Goal: Information Seeking & Learning: Learn about a topic

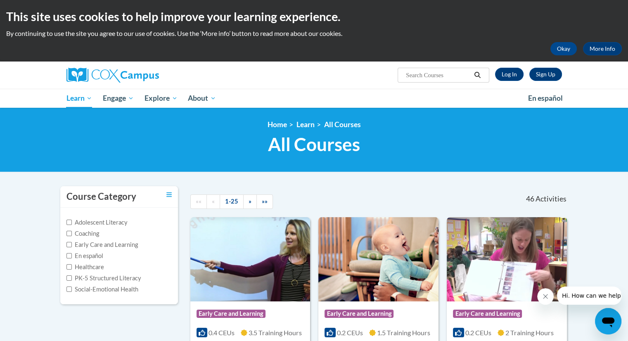
click at [446, 75] on input "Search..." at bounding box center [438, 75] width 66 height 10
type input "build my brain"
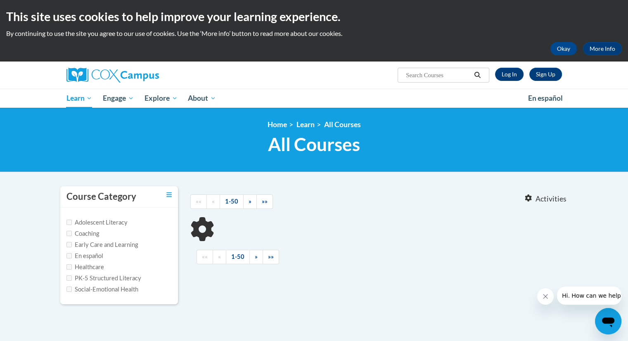
type input "build my brain"
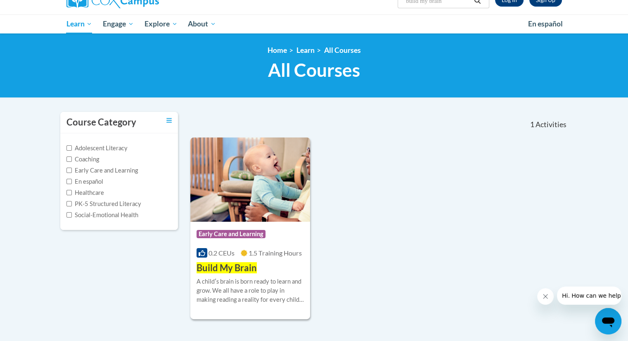
scroll to position [85, 0]
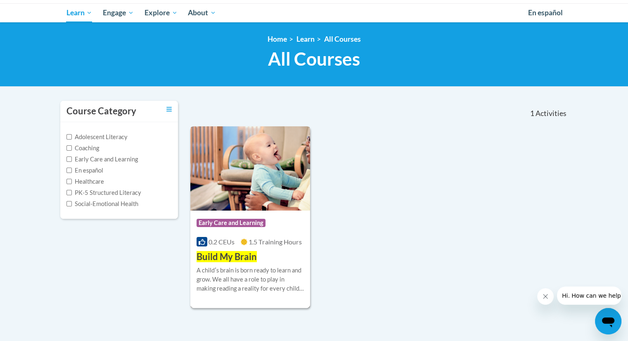
click at [235, 260] on span "Build My Brain" at bounding box center [226, 256] width 60 height 11
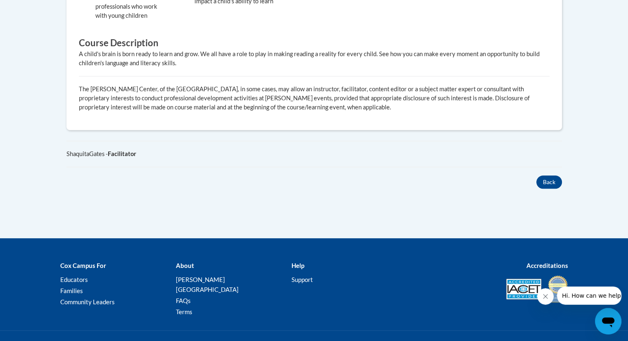
scroll to position [434, 0]
click at [554, 180] on button "Back" at bounding box center [549, 181] width 26 height 13
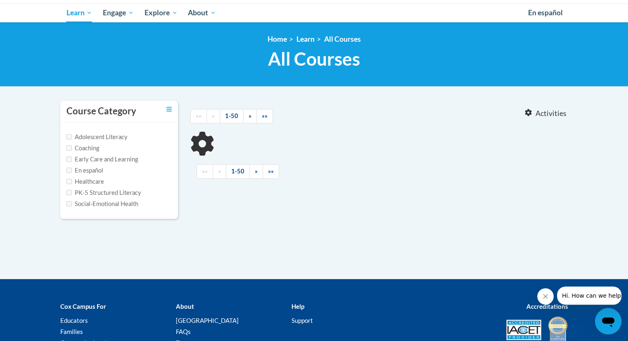
type input "build my brain"
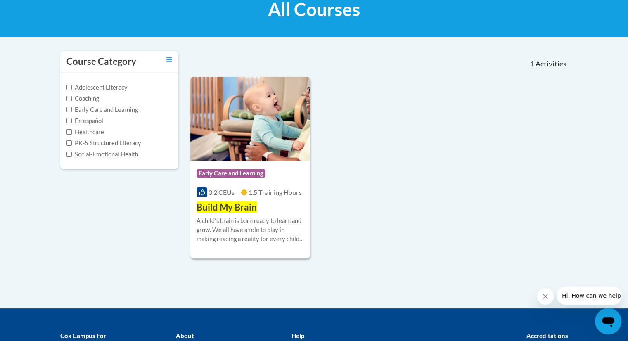
scroll to position [108, 0]
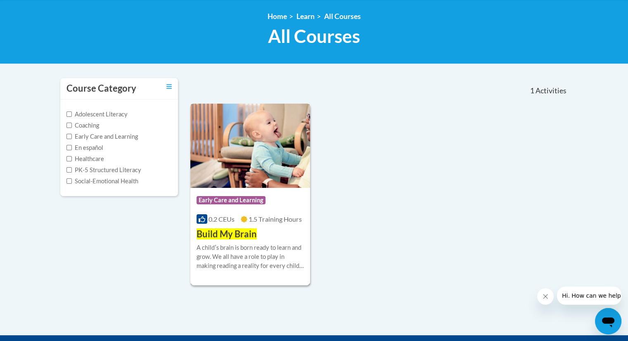
click at [259, 234] on div "Course Category: Early Care and Learning 0.2 CEUs 1.5 Training Hours COURSE Bui…" at bounding box center [250, 214] width 120 height 53
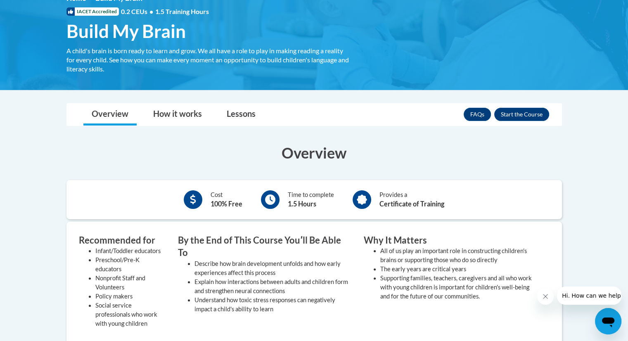
scroll to position [127, 0]
click at [535, 111] on button "Enroll" at bounding box center [521, 113] width 55 height 13
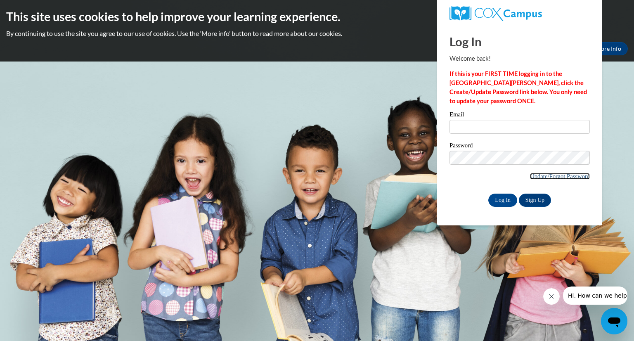
click at [536, 175] on link "Update/Forgot Password" at bounding box center [560, 176] width 60 height 7
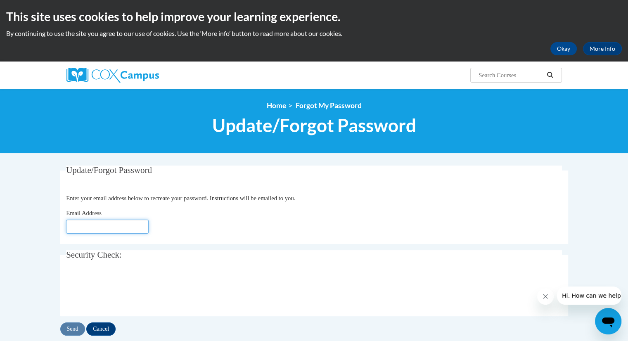
click at [85, 221] on input "Email Address" at bounding box center [107, 226] width 83 height 14
type input "arnold.lexi11@gmail.com"
click at [71, 328] on input "Send" at bounding box center [72, 328] width 25 height 13
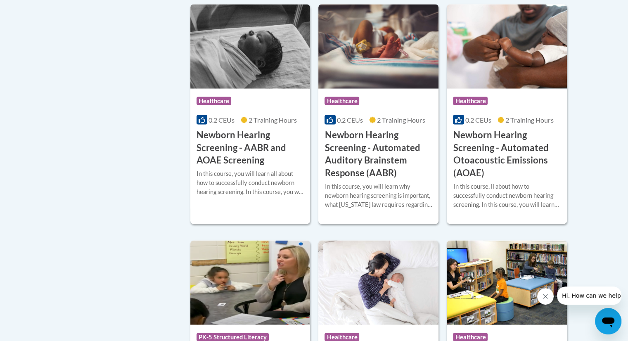
scroll to position [1582, 0]
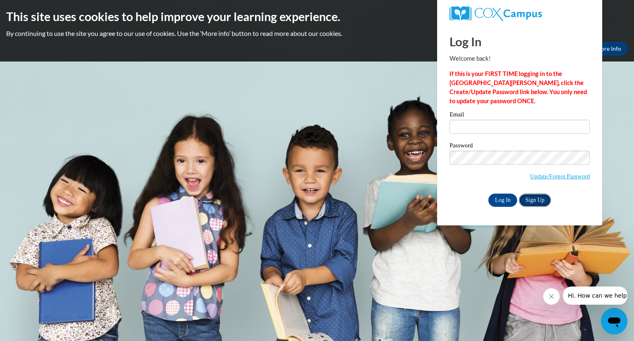
click at [542, 199] on link "Sign Up" at bounding box center [535, 199] width 32 height 13
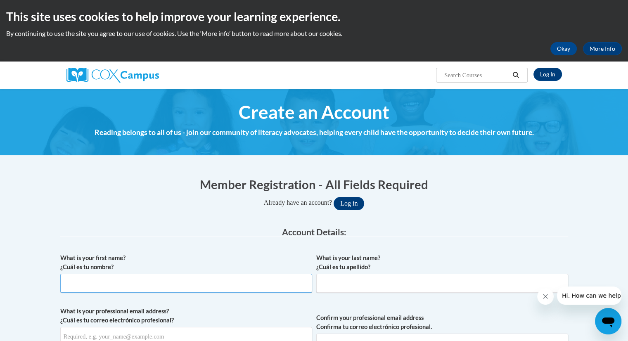
click at [97, 286] on input "What is your first name? ¿Cuál es tu nombre?" at bounding box center [186, 283] width 252 height 19
type input "lexi"
click at [326, 284] on input "What is your last name? ¿Cuál es tu apellido?" at bounding box center [442, 283] width 252 height 19
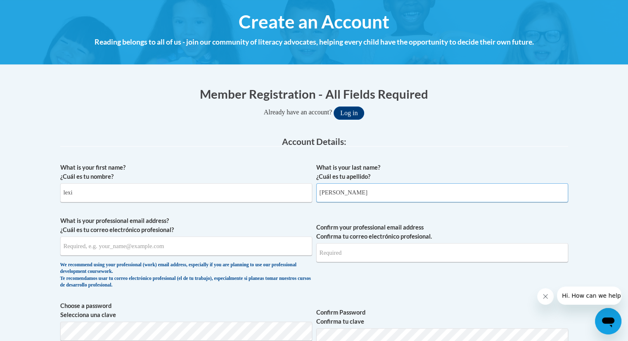
type input "arnold"
click at [170, 245] on input "What is your professional email address? ¿Cuál es tu correo electrónico profesi…" at bounding box center [186, 245] width 252 height 19
type input "arnold.lexi11@gmail.com"
click at [347, 254] on input "Confirm your professional email address Confirma tu correo electrónico profesio…" at bounding box center [442, 252] width 252 height 19
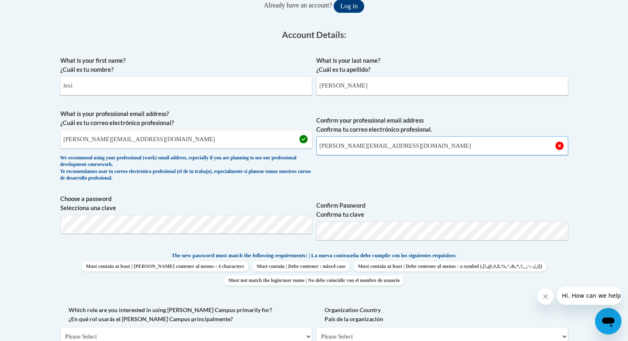
scroll to position [200, 0]
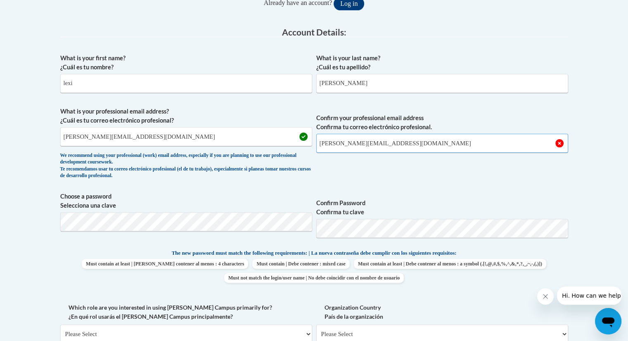
type input "arnold.lexi11@gmail.com"
click at [574, 259] on body "This site uses cookies to help improve your learning experience. By continuing …" at bounding box center [314, 303] width 628 height 1007
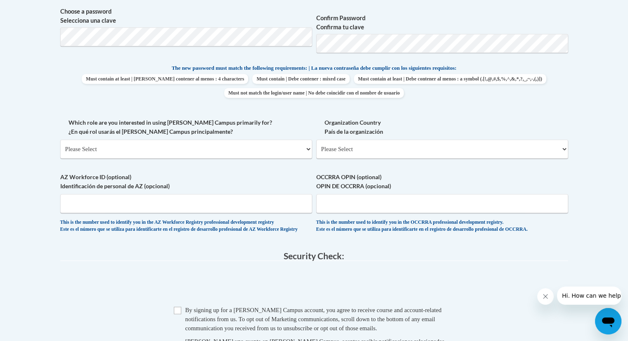
scroll to position [394, 0]
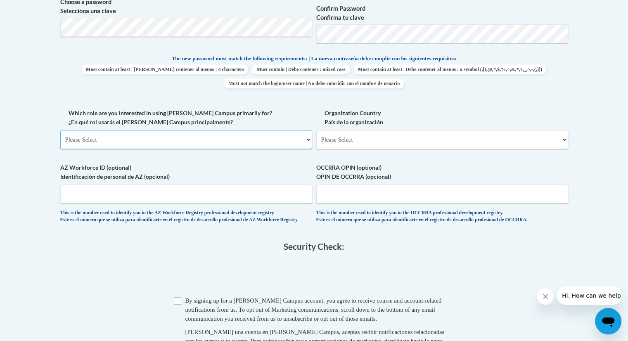
click at [165, 141] on select "Please Select College/University | Colegio/Universidad Community/Nonprofit Part…" at bounding box center [186, 139] width 252 height 19
select select "fbf2d438-af2f-41f8-98f1-81c410e29de3"
click at [60, 130] on select "Please Select College/University | Colegio/Universidad Community/Nonprofit Part…" at bounding box center [186, 139] width 252 height 19
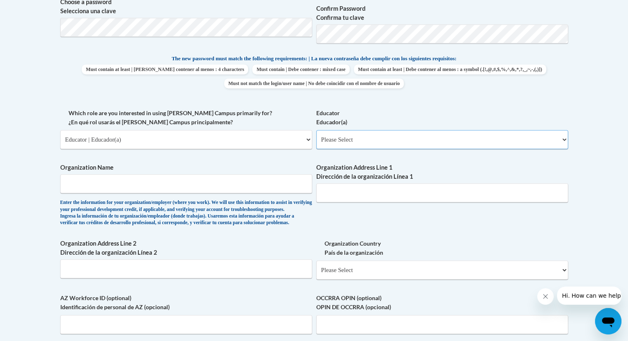
click at [368, 134] on select "Please Select Early Learning/Daycare Teacher/Family Home Care Provider | Maestr…" at bounding box center [442, 139] width 252 height 19
select select "5e2af403-4f2c-4e49-a02f-103e55d7b75b"
click at [316, 130] on select "Please Select Early Learning/Daycare Teacher/Family Home Care Provider | Maestr…" at bounding box center [442, 139] width 252 height 19
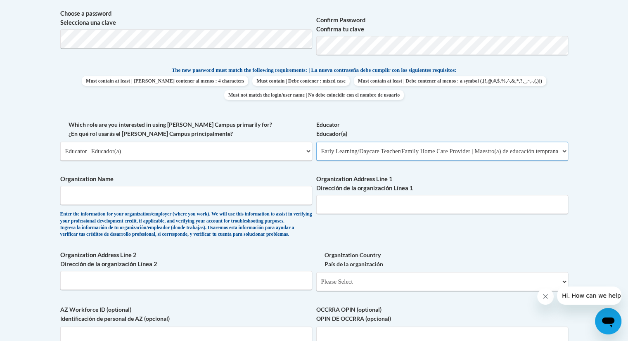
scroll to position [381, 0]
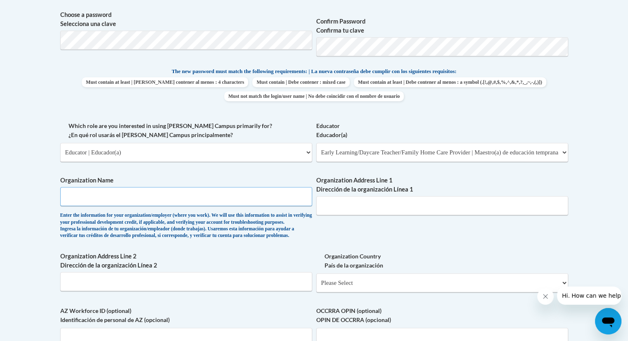
click at [168, 202] on input "Organization Name" at bounding box center [186, 196] width 252 height 19
type input "Primrose"
click at [383, 200] on input "Organization Address Line 1 Dirección de la organización Línea 1" at bounding box center [442, 205] width 252 height 19
type input "`"
click at [383, 200] on input "15455 Embry Pa" at bounding box center [442, 205] width 252 height 19
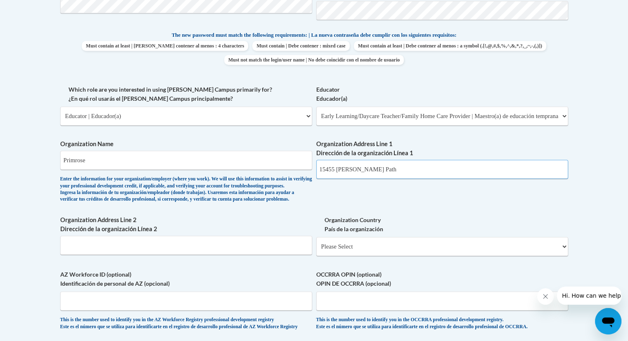
scroll to position [417, 0]
click at [411, 158] on span "Organization Address Line 1 Dirección de la organización Línea 1 15455 Embry Pa…" at bounding box center [442, 159] width 252 height 39
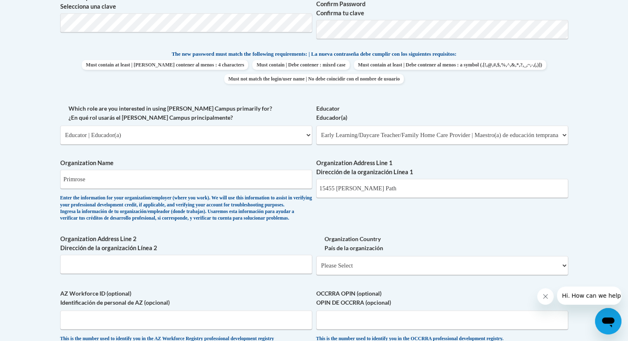
scroll to position [398, 0]
click at [381, 191] on input "15455 Embry Path" at bounding box center [442, 188] width 252 height 19
type input "15455 Embry Path, Apple Valley MN 55124"
click at [363, 275] on select "Please Select United States | Estados Unidos Outside of the United States | Fue…" at bounding box center [442, 265] width 252 height 19
select select "ad49bcad-a171-4b2e-b99c-48b446064914"
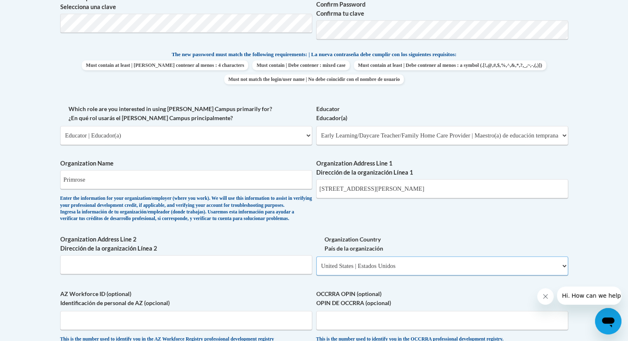
click at [316, 269] on select "Please Select United States | Estados Unidos Outside of the United States | Fue…" at bounding box center [442, 265] width 252 height 19
select select
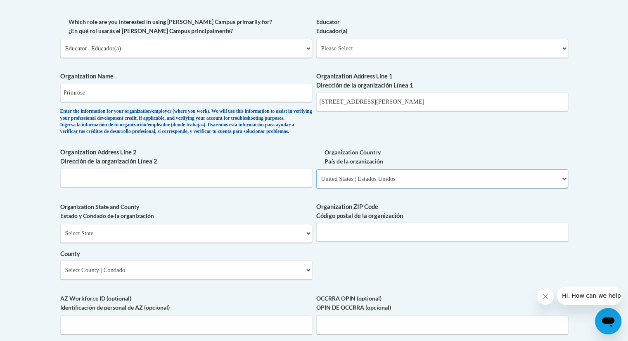
scroll to position [494, 0]
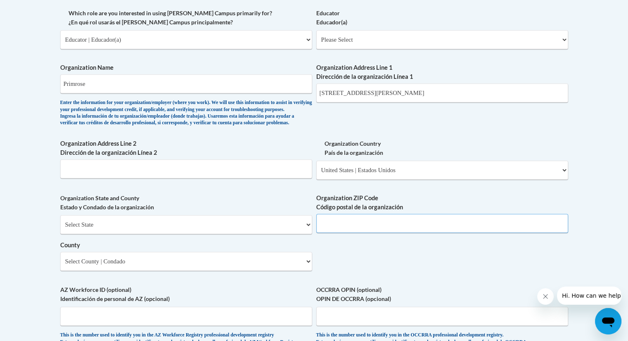
click at [363, 232] on input "Organization ZIP Code Código postal de la organización" at bounding box center [442, 223] width 252 height 19
type input "55124"
click at [257, 234] on select "Select State Alabama Alaska Arizona Arkansas California Colorado Connecticut De…" at bounding box center [186, 224] width 252 height 19
select select "Minnesota"
click at [60, 228] on select "Select State Alabama Alaska Arizona Arkansas California Colorado Connecticut De…" at bounding box center [186, 224] width 252 height 19
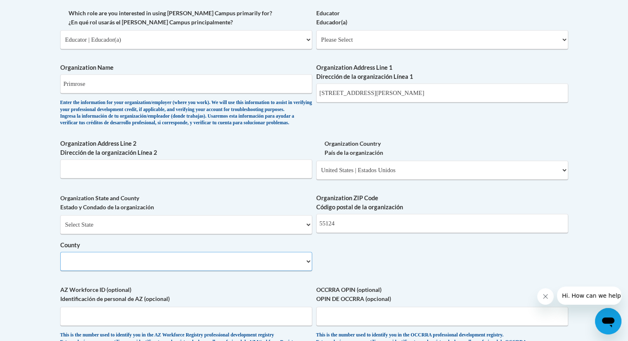
click at [134, 271] on select "County" at bounding box center [186, 261] width 252 height 19
select select "Dakota"
click at [60, 265] on select "Select County Aitkin Anoka Becker Beltrami Benton Big Stone Blue Earth Brown Ca…" at bounding box center [186, 261] width 252 height 19
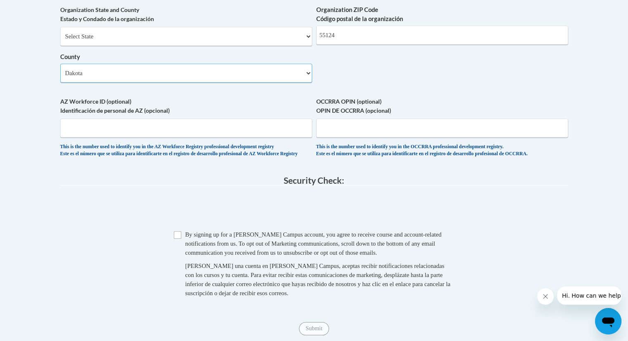
scroll to position [685, 0]
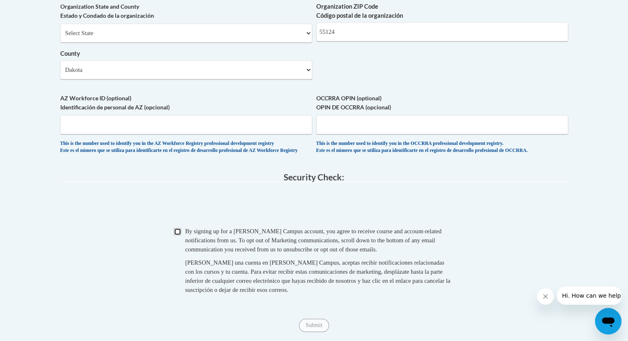
click at [179, 235] on input "Checkbox" at bounding box center [177, 231] width 7 height 7
checkbox input "true"
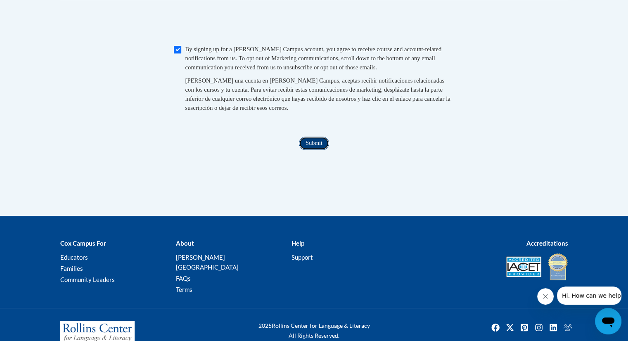
click at [314, 150] on input "Submit" at bounding box center [314, 143] width 30 height 13
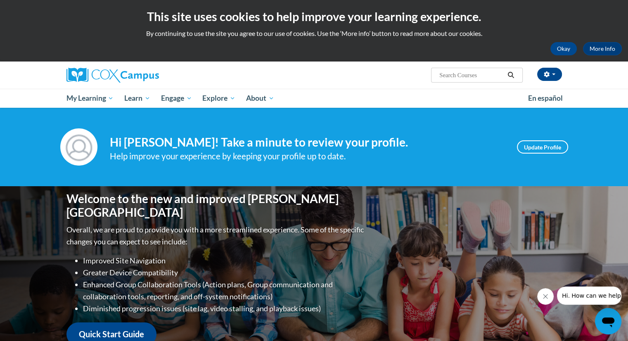
click at [470, 82] on span "Search Search..." at bounding box center [476, 75] width 91 height 15
click at [471, 75] on input "Search..." at bounding box center [471, 75] width 66 height 10
type input "build my brain"
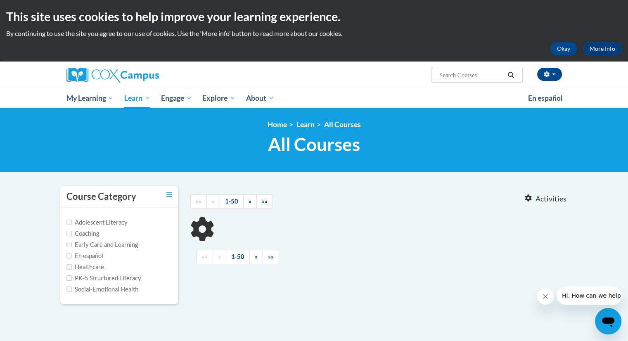
type input "build my brain"
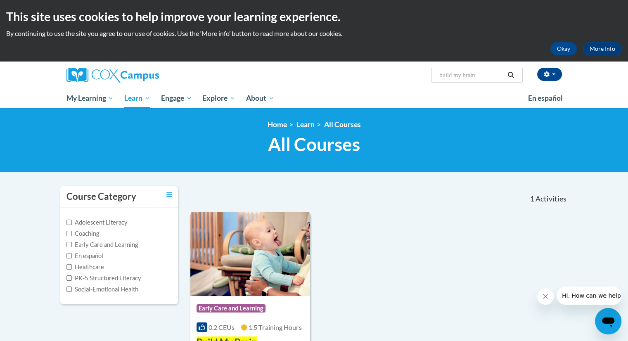
click at [231, 258] on img at bounding box center [250, 254] width 120 height 84
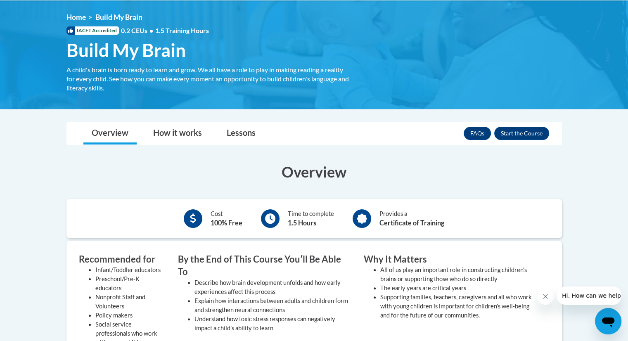
scroll to position [107, 0]
click at [526, 137] on button "Enroll" at bounding box center [521, 133] width 55 height 13
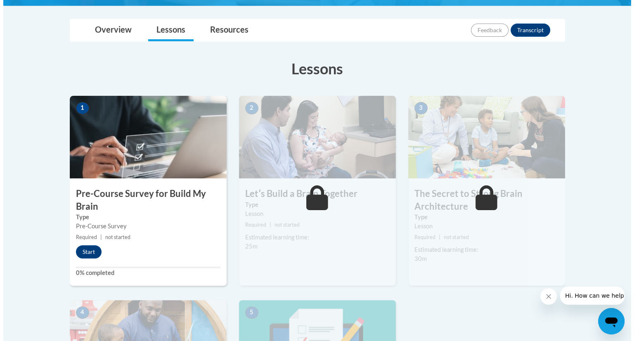
scroll to position [194, 0]
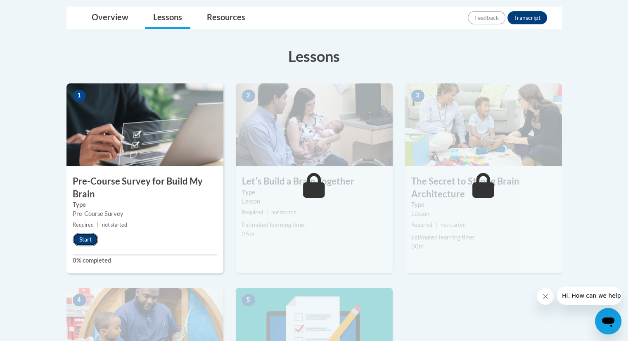
click at [84, 240] on button "Start" at bounding box center [86, 239] width 26 height 13
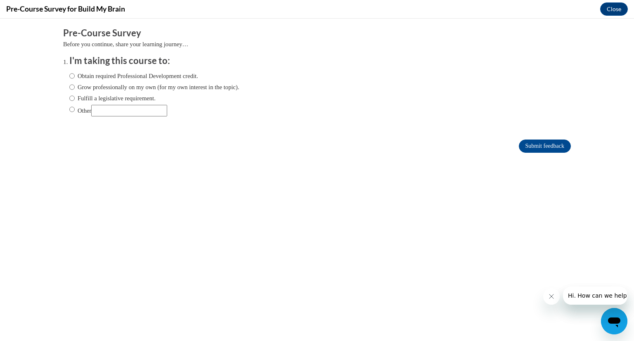
scroll to position [0, 0]
click at [84, 74] on label "Obtain required Professional Development credit." at bounding box center [133, 75] width 129 height 9
click at [75, 74] on input "Obtain required Professional Development credit." at bounding box center [71, 75] width 5 height 9
radio input "true"
click at [546, 149] on input "Submit feedback" at bounding box center [545, 145] width 52 height 13
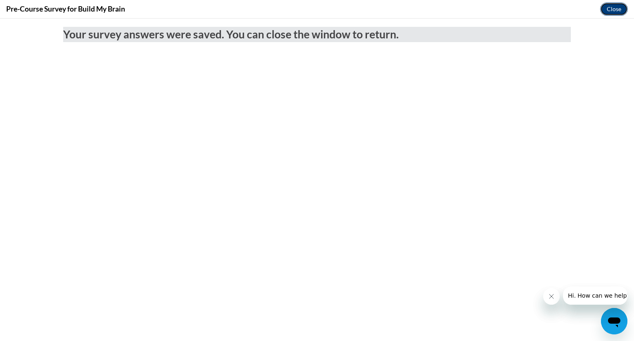
click at [614, 7] on button "Close" at bounding box center [614, 8] width 28 height 13
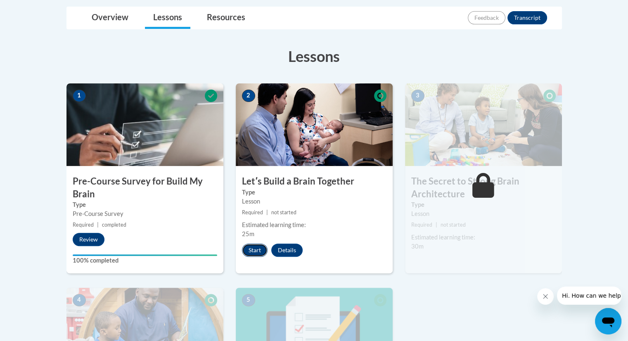
click at [252, 252] on button "Start" at bounding box center [255, 249] width 26 height 13
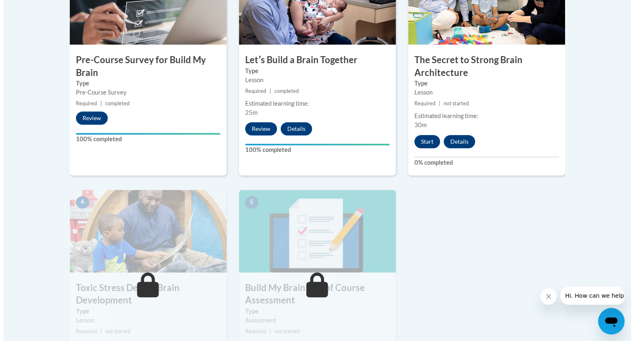
scroll to position [315, 0]
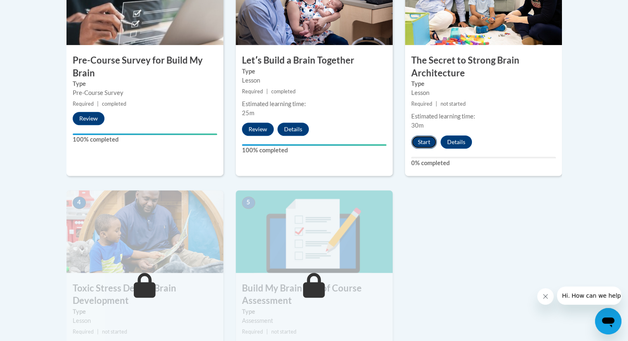
click at [420, 142] on button "Start" at bounding box center [424, 141] width 26 height 13
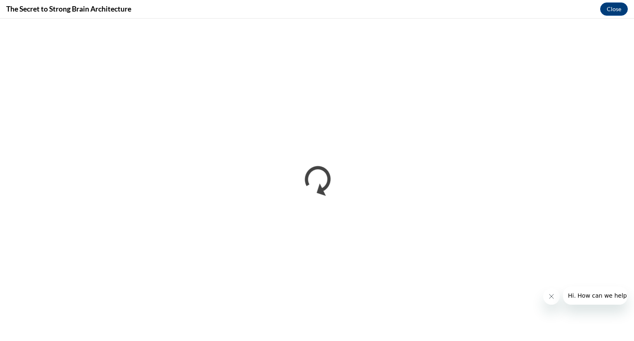
scroll to position [0, 0]
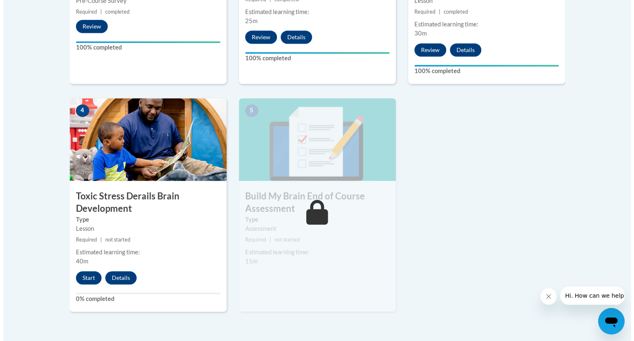
scroll to position [406, 0]
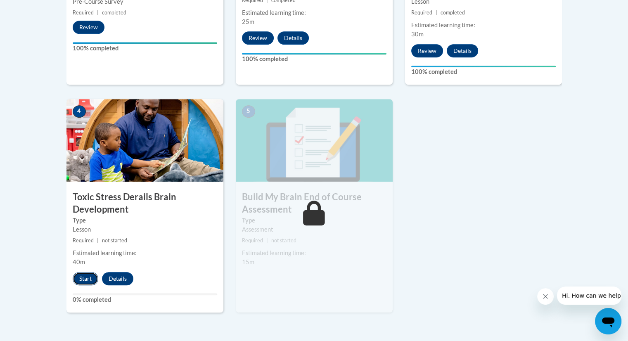
click at [88, 276] on button "Start" at bounding box center [86, 278] width 26 height 13
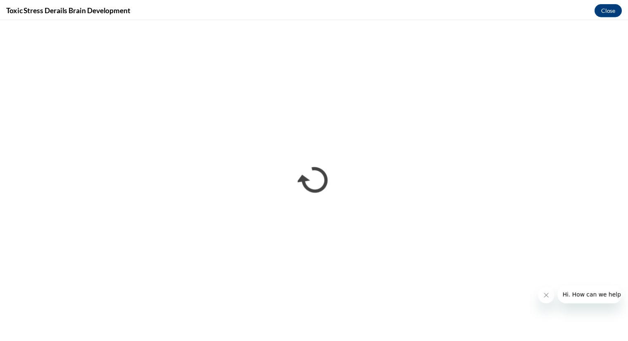
scroll to position [0, 0]
click at [612, 5] on button "Close" at bounding box center [614, 8] width 28 height 13
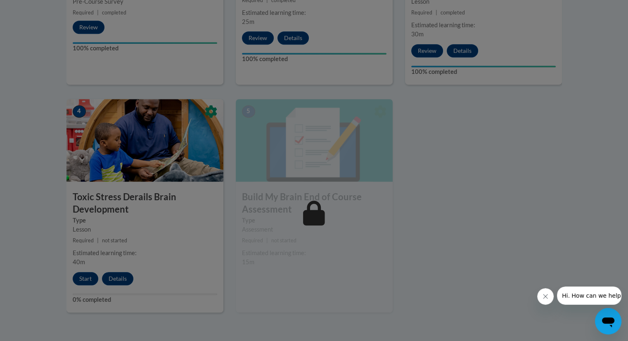
click at [465, 159] on div at bounding box center [314, 170] width 628 height 341
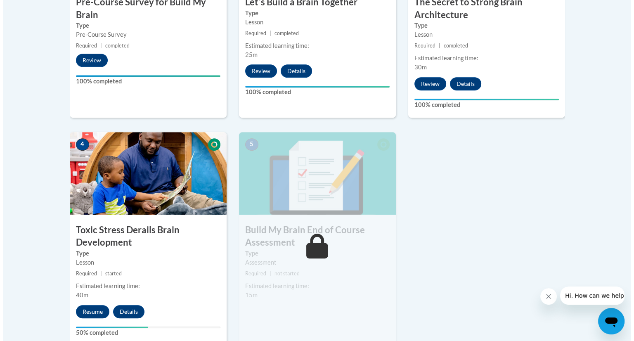
scroll to position [373, 0]
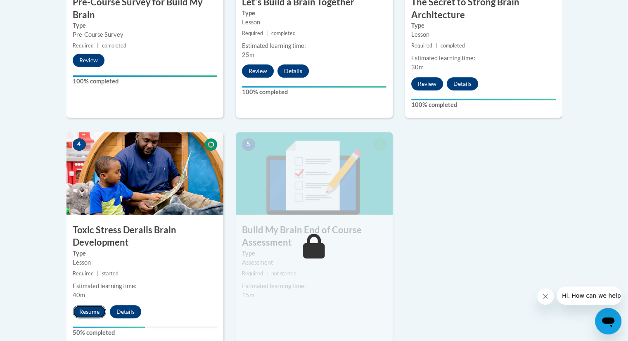
click at [87, 307] on button "Resume" at bounding box center [89, 311] width 33 height 13
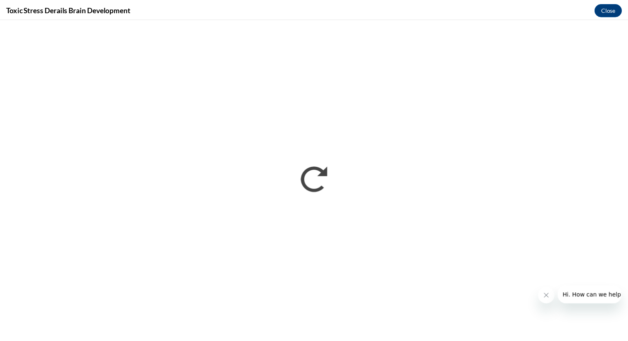
scroll to position [0, 0]
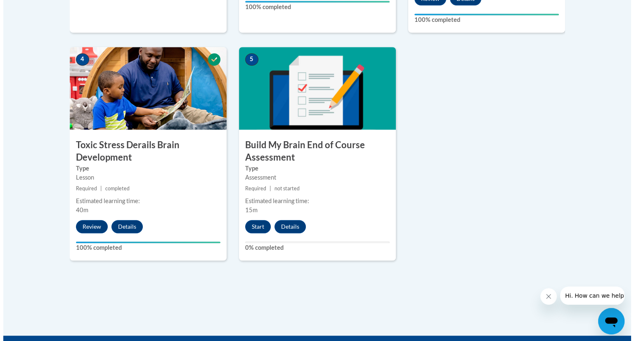
scroll to position [458, 0]
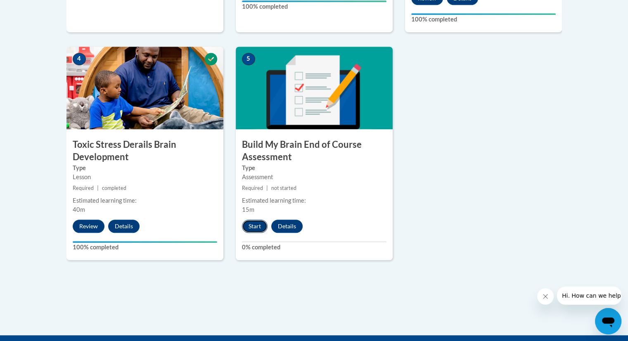
click at [250, 226] on button "Start" at bounding box center [255, 225] width 26 height 13
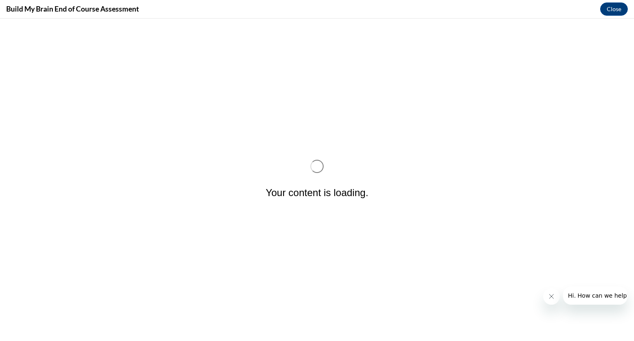
scroll to position [0, 0]
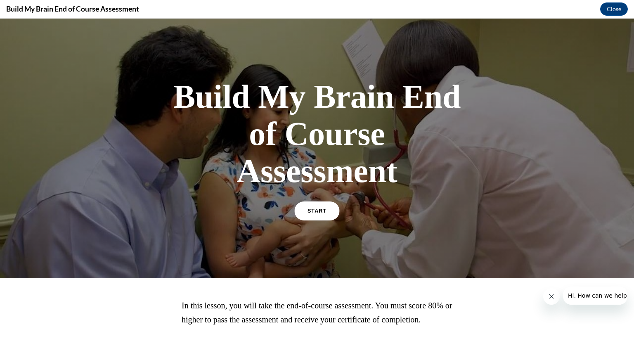
click at [314, 207] on link "START" at bounding box center [316, 210] width 45 height 19
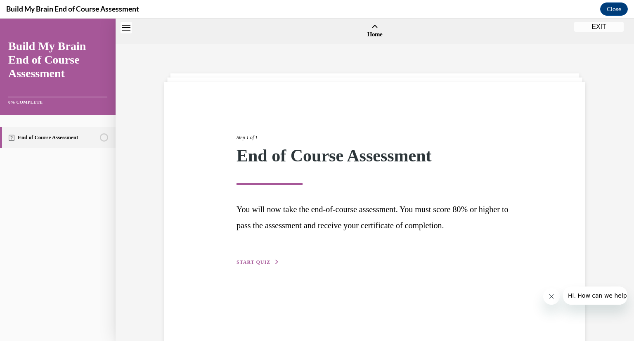
scroll to position [26, 0]
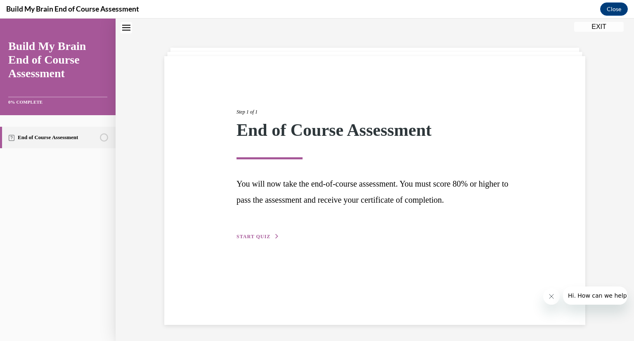
click at [250, 235] on span "START QUIZ" at bounding box center [253, 237] width 34 height 6
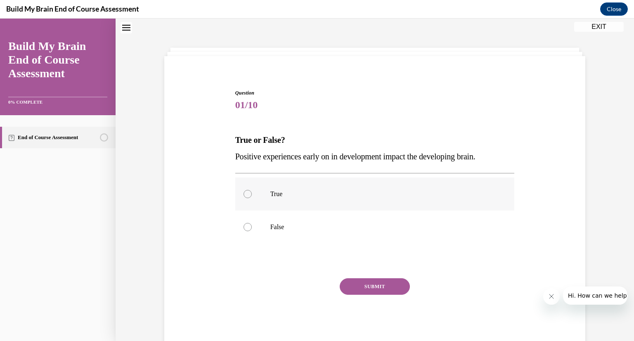
click at [259, 186] on label "True" at bounding box center [374, 193] width 279 height 33
click at [252, 190] on input "True" at bounding box center [247, 194] width 8 height 8
radio input "true"
click at [351, 283] on button "SUBMIT" at bounding box center [375, 286] width 70 height 17
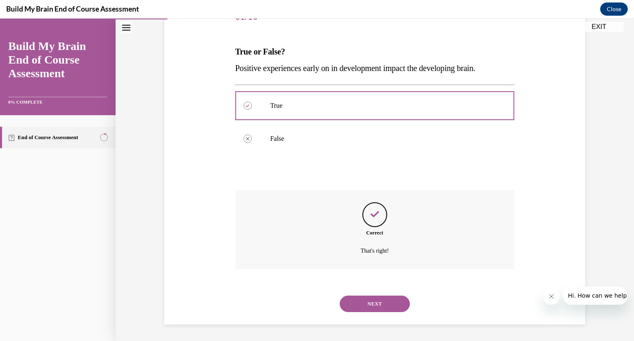
scroll to position [113, 0]
click at [374, 298] on button "NEXT" at bounding box center [375, 304] width 70 height 17
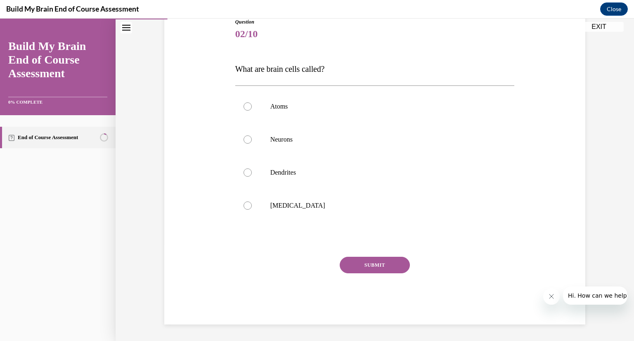
scroll to position [92, 0]
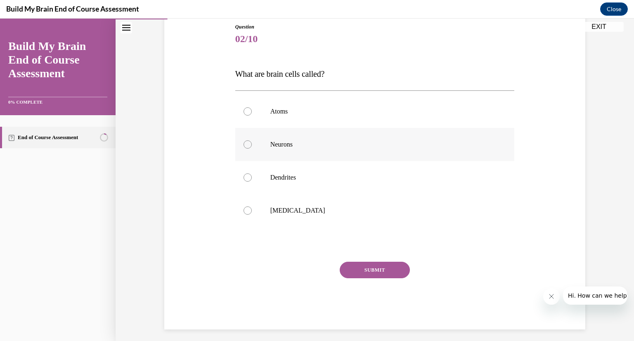
click at [315, 149] on label "Neurons" at bounding box center [374, 144] width 279 height 33
click at [252, 149] on input "Neurons" at bounding box center [247, 144] width 8 height 8
radio input "true"
click at [355, 269] on button "SUBMIT" at bounding box center [375, 270] width 70 height 17
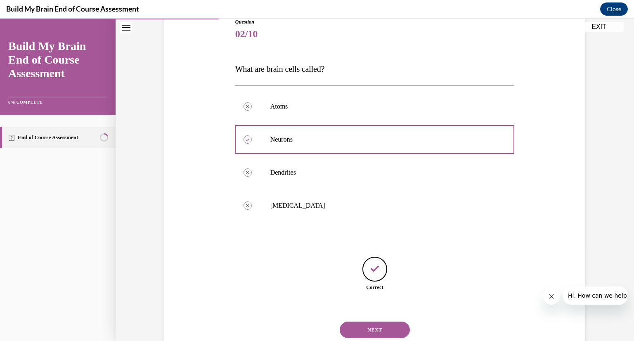
scroll to position [122, 0]
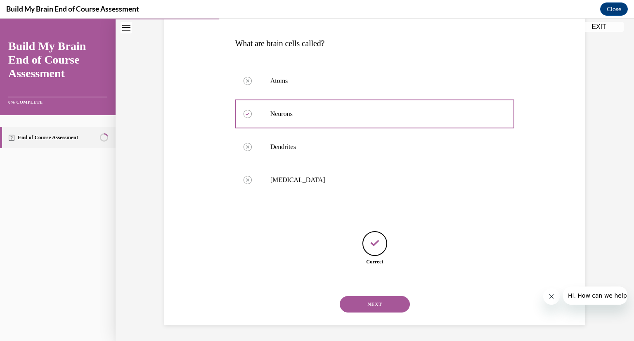
click at [370, 306] on button "NEXT" at bounding box center [375, 304] width 70 height 17
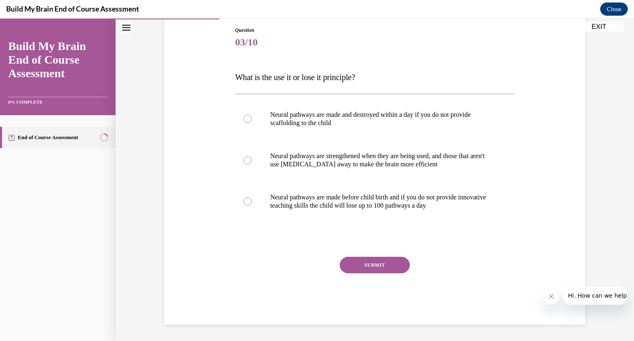
scroll to position [88, 0]
click at [330, 171] on label "Neural pathways are strengthened when they are being used, and those that aren'…" at bounding box center [374, 159] width 279 height 41
click at [252, 164] on input "Neural pathways are strengthened when they are being used, and those that aren'…" at bounding box center [247, 160] width 8 height 8
radio input "true"
click at [359, 269] on button "SUBMIT" at bounding box center [375, 265] width 70 height 17
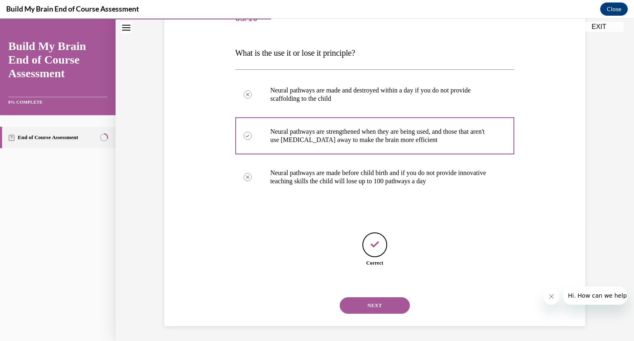
scroll to position [114, 0]
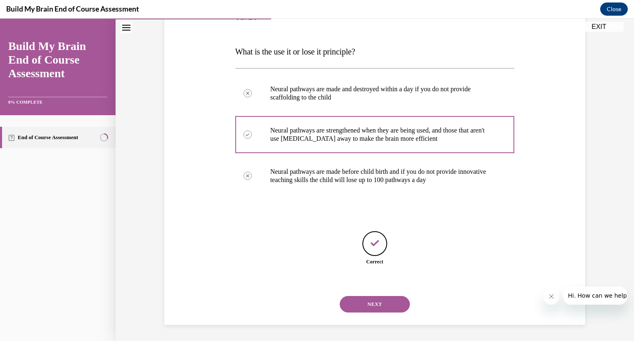
click at [378, 311] on button "NEXT" at bounding box center [375, 304] width 70 height 17
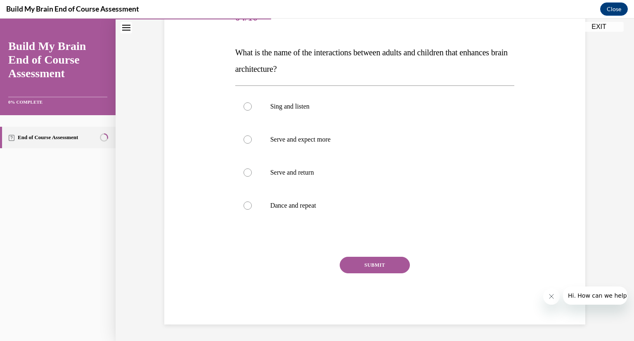
scroll to position [92, 0]
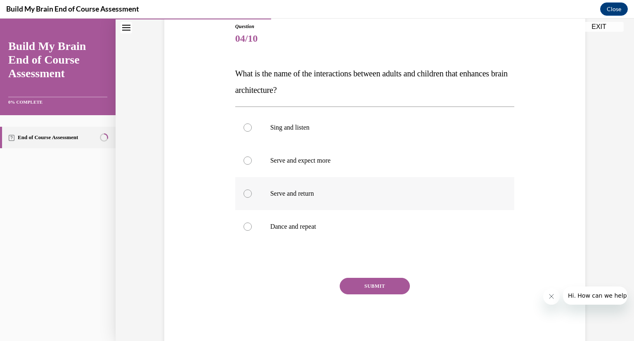
click at [326, 202] on label "Serve and return" at bounding box center [374, 193] width 279 height 33
click at [252, 198] on input "Serve and return" at bounding box center [247, 193] width 8 height 8
radio input "true"
click at [365, 284] on button "SUBMIT" at bounding box center [375, 286] width 70 height 17
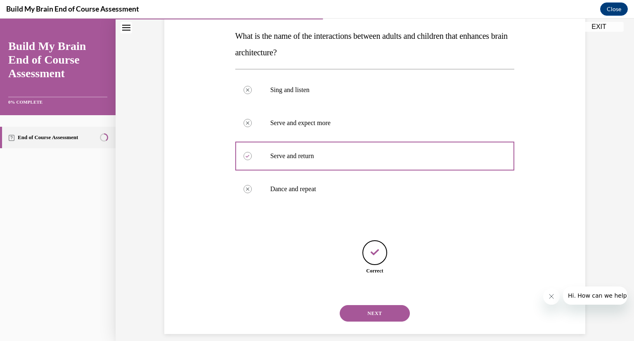
scroll to position [139, 0]
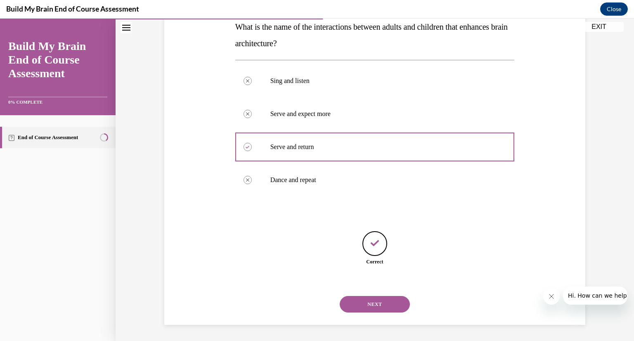
click at [357, 299] on button "NEXT" at bounding box center [375, 304] width 70 height 17
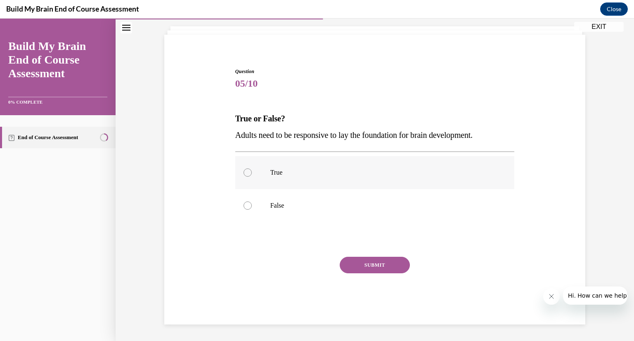
click at [302, 181] on label "True" at bounding box center [374, 172] width 279 height 33
click at [252, 177] on input "True" at bounding box center [247, 172] width 8 height 8
radio input "true"
click at [375, 263] on button "SUBMIT" at bounding box center [375, 265] width 70 height 17
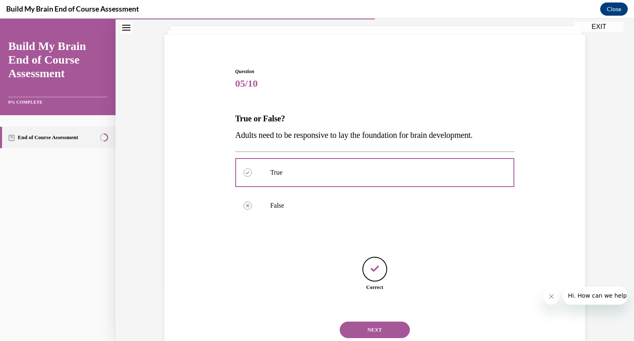
scroll to position [73, 0]
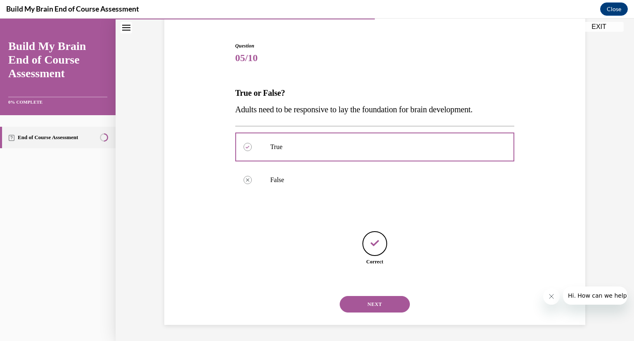
click at [362, 296] on button "NEXT" at bounding box center [375, 304] width 70 height 17
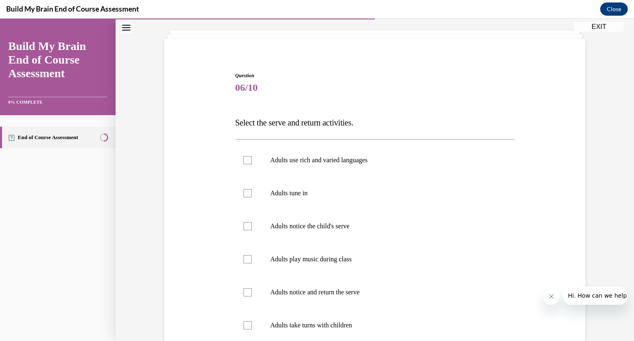
scroll to position [64, 0]
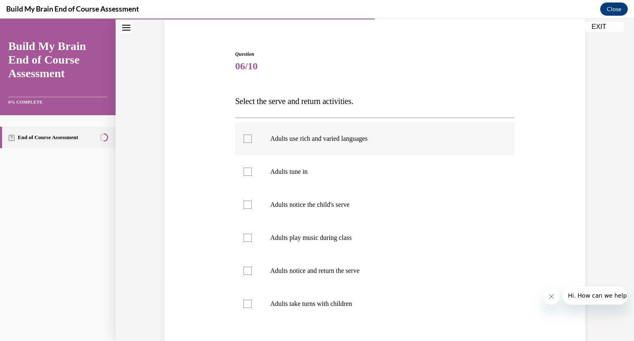
click at [349, 142] on p "Adults use rich and varied languages" at bounding box center [382, 138] width 224 height 8
click at [252, 142] on input "Adults use rich and varied languages" at bounding box center [247, 138] width 8 height 8
checkbox input "true"
click at [331, 169] on p "Adults tune in" at bounding box center [382, 172] width 224 height 8
click at [252, 169] on input "Adults tune in" at bounding box center [247, 172] width 8 height 8
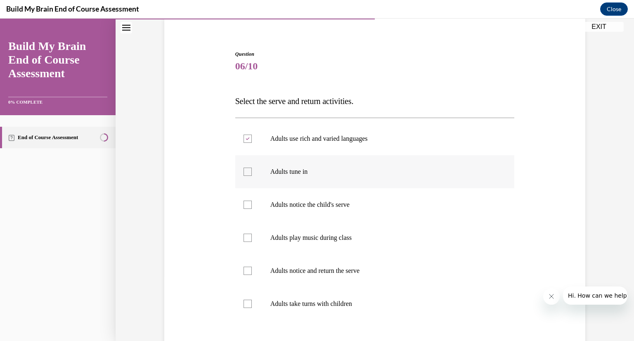
checkbox input "true"
click at [333, 199] on label "Adults notice the child's serve" at bounding box center [374, 204] width 279 height 33
click at [252, 201] on input "Adults notice the child's serve" at bounding box center [247, 205] width 8 height 8
checkbox input "true"
click at [322, 269] on p "Adults notice and return the serve" at bounding box center [382, 271] width 224 height 8
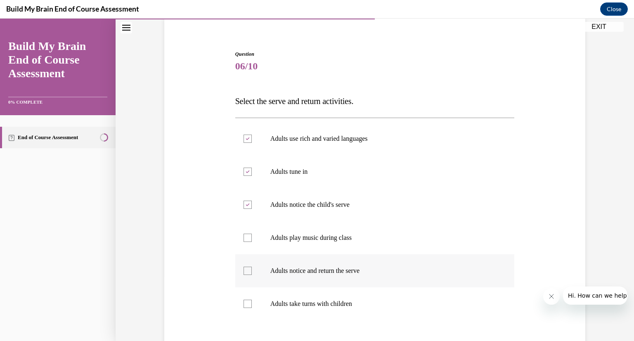
click at [252, 269] on input "Adults notice and return the serve" at bounding box center [247, 271] width 8 height 8
checkbox input "true"
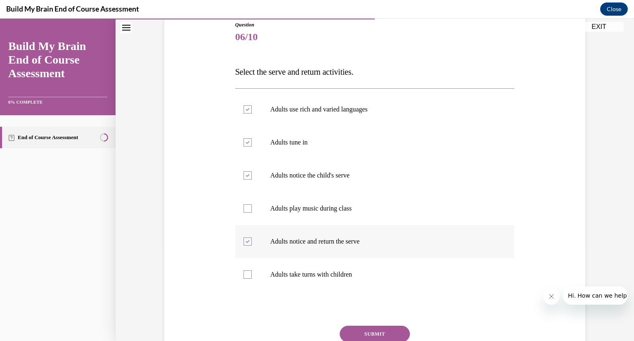
scroll to position [95, 0]
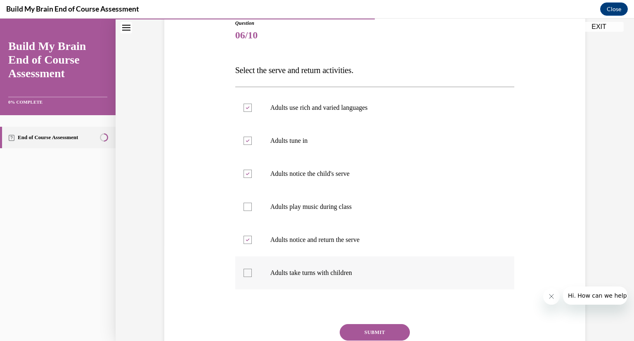
click at [310, 275] on p "Adults take turns with children" at bounding box center [382, 273] width 224 height 8
click at [252, 275] on input "Adults take turns with children" at bounding box center [247, 273] width 8 height 8
checkbox input "true"
click at [371, 324] on button "SUBMIT" at bounding box center [375, 332] width 70 height 17
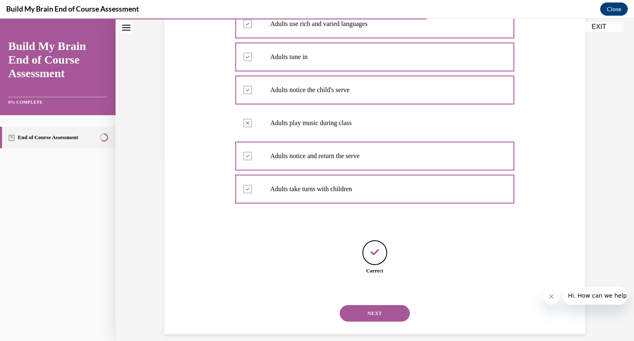
scroll to position [188, 0]
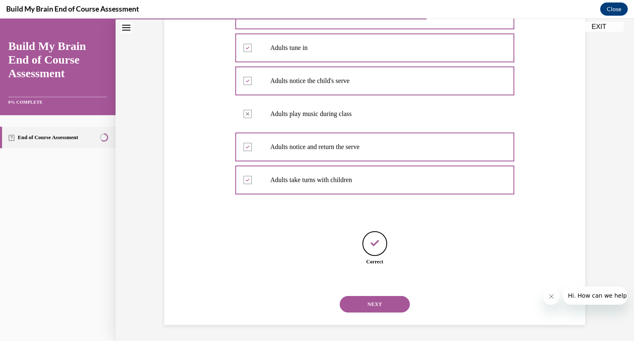
click at [367, 305] on button "NEXT" at bounding box center [375, 304] width 70 height 17
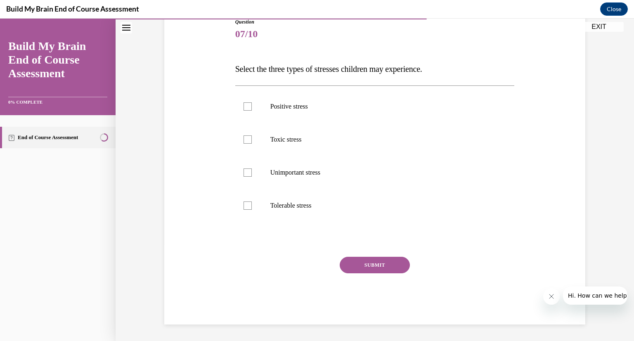
scroll to position [92, 0]
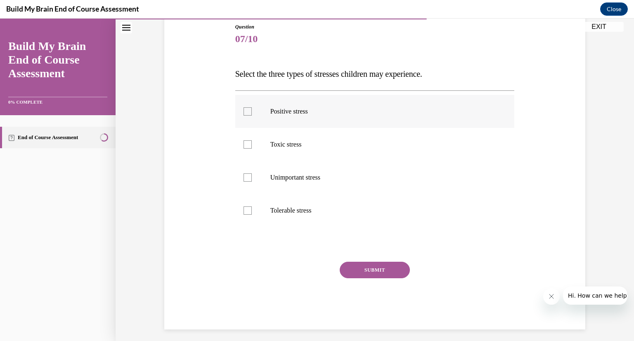
click at [335, 126] on label "Positive stress" at bounding box center [374, 111] width 279 height 33
click at [252, 116] on input "Positive stress" at bounding box center [247, 111] width 8 height 8
checkbox input "true"
click at [318, 147] on p "Toxic stress" at bounding box center [382, 144] width 224 height 8
click at [252, 147] on input "Toxic stress" at bounding box center [247, 144] width 8 height 8
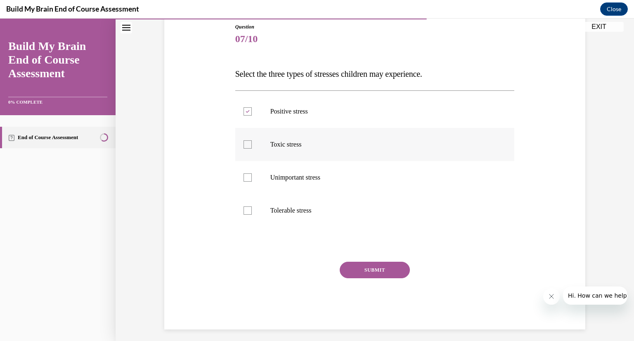
checkbox input "true"
click at [309, 206] on p "Tolerable stress" at bounding box center [382, 210] width 224 height 8
click at [252, 206] on input "Tolerable stress" at bounding box center [247, 210] width 8 height 8
checkbox input "true"
click at [354, 270] on button "SUBMIT" at bounding box center [375, 270] width 70 height 17
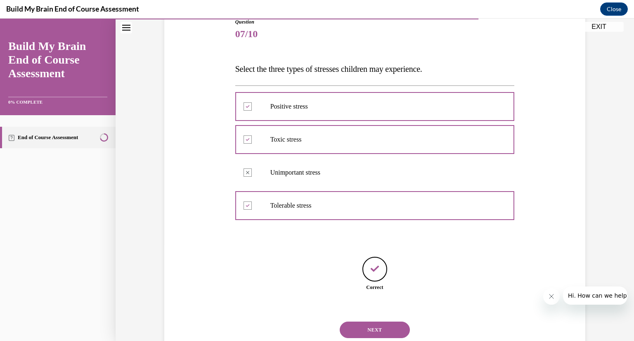
scroll to position [122, 0]
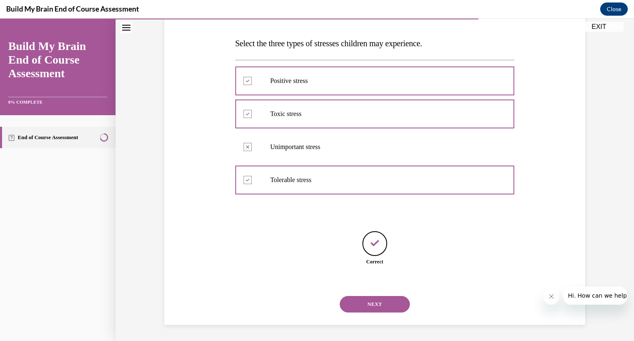
click at [380, 303] on button "NEXT" at bounding box center [375, 304] width 70 height 17
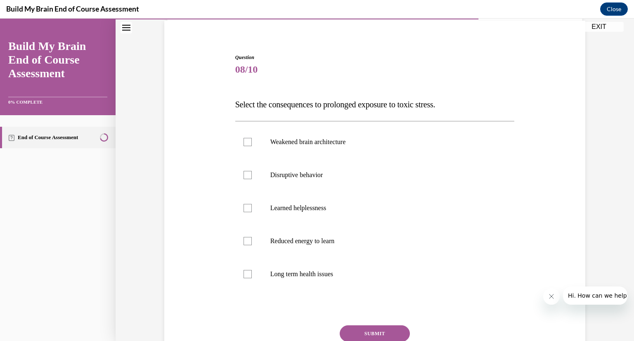
scroll to position [68, 0]
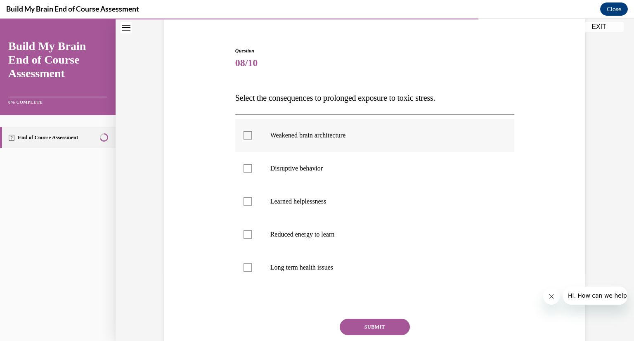
click at [340, 145] on label "Weakened brain architecture" at bounding box center [374, 135] width 279 height 33
click at [252, 139] on input "Weakened brain architecture" at bounding box center [247, 135] width 8 height 8
checkbox input "true"
click at [322, 162] on label "Disruptive behavior" at bounding box center [374, 168] width 279 height 33
click at [252, 164] on input "Disruptive behavior" at bounding box center [247, 168] width 8 height 8
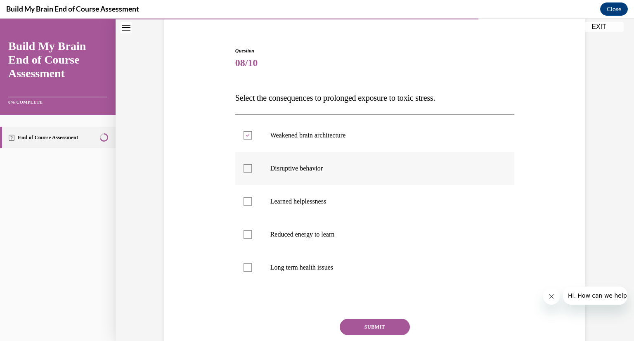
checkbox input "true"
click at [314, 185] on label "Learned helplessness" at bounding box center [374, 201] width 279 height 33
click at [252, 197] on input "Learned helplessness" at bounding box center [247, 201] width 8 height 8
checkbox input "true"
click at [307, 230] on label "Reduced energy to learn" at bounding box center [374, 234] width 279 height 33
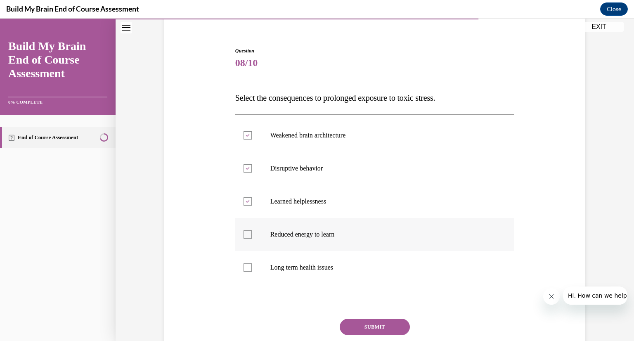
click at [252, 230] on input "Reduced energy to learn" at bounding box center [247, 234] width 8 height 8
checkbox input "true"
click at [296, 266] on p "Long term health issues" at bounding box center [382, 267] width 224 height 8
click at [252, 266] on input "Long term health issues" at bounding box center [247, 267] width 8 height 8
checkbox input "true"
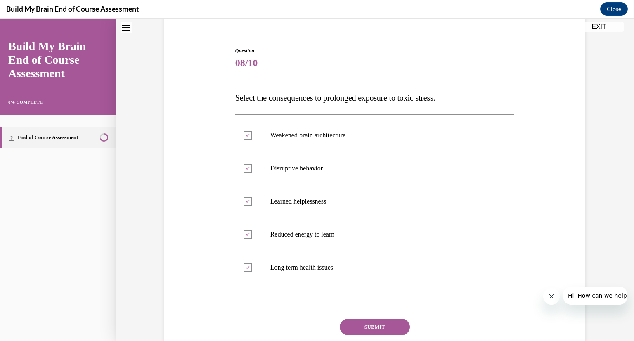
click at [370, 321] on button "SUBMIT" at bounding box center [375, 327] width 70 height 17
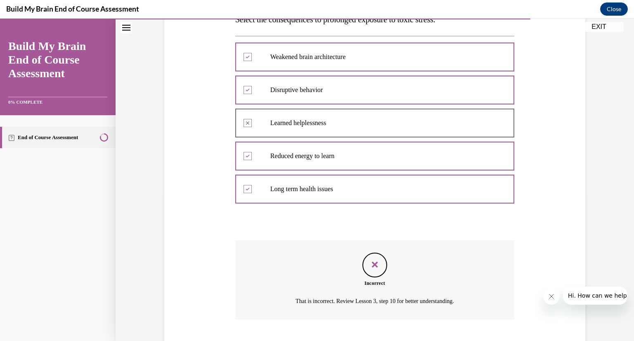
scroll to position [196, 0]
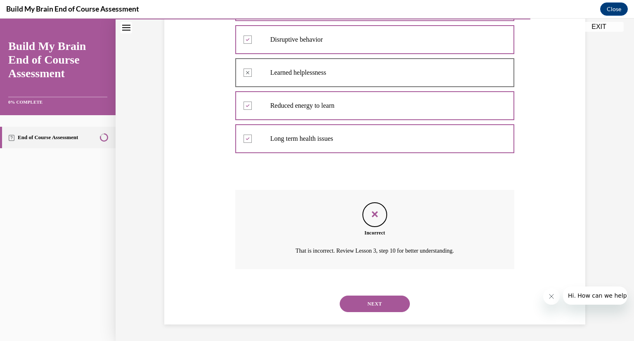
click at [361, 309] on button "NEXT" at bounding box center [375, 303] width 70 height 17
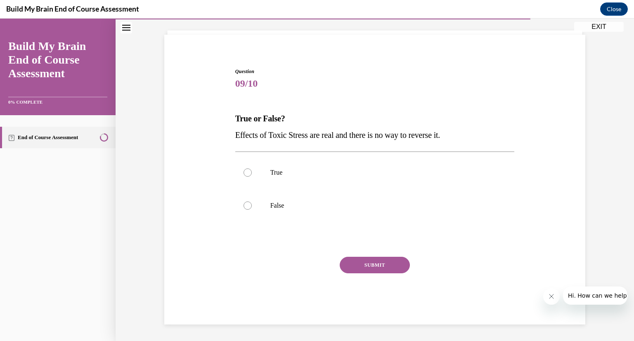
scroll to position [47, 0]
click at [277, 216] on label "False" at bounding box center [374, 205] width 279 height 33
click at [252, 210] on input "False" at bounding box center [247, 205] width 8 height 8
radio input "true"
click at [373, 267] on button "SUBMIT" at bounding box center [375, 265] width 70 height 17
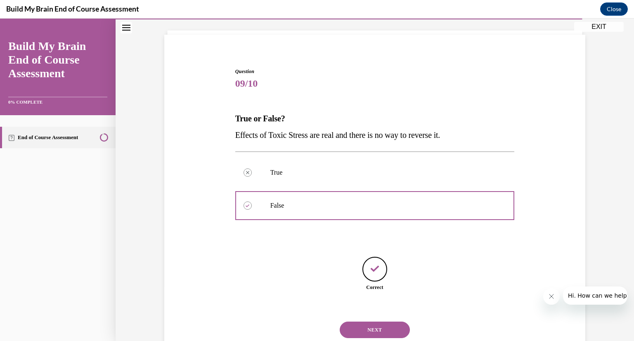
scroll to position [73, 0]
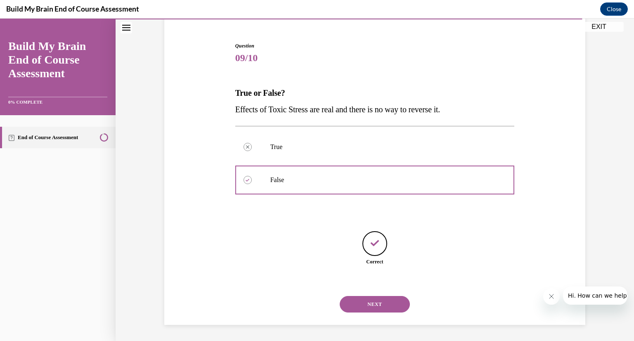
click at [374, 303] on button "NEXT" at bounding box center [375, 304] width 70 height 17
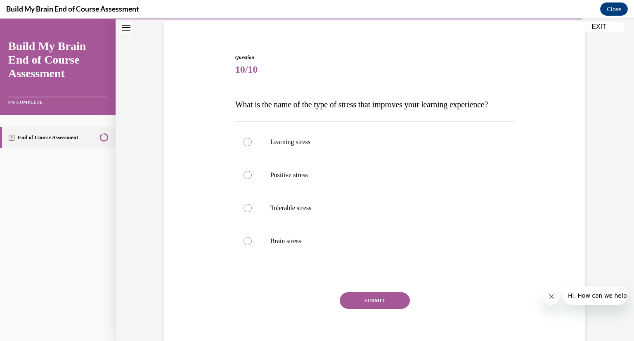
scroll to position [64, 0]
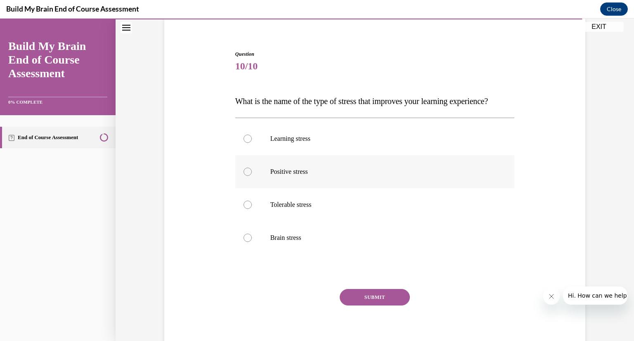
click at [335, 176] on p "Positive stress" at bounding box center [382, 172] width 224 height 8
click at [252, 176] on input "Positive stress" at bounding box center [247, 172] width 8 height 8
radio input "true"
click at [361, 305] on button "SUBMIT" at bounding box center [375, 297] width 70 height 17
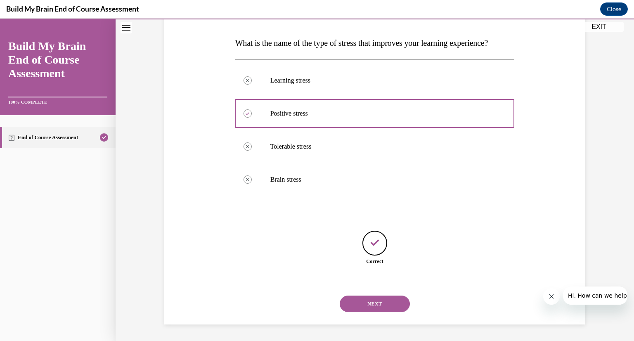
scroll to position [139, 0]
click at [363, 304] on button "NEXT" at bounding box center [375, 303] width 70 height 17
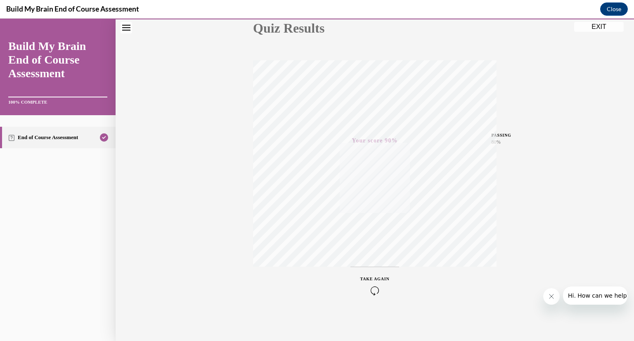
click at [608, 28] on button "EXIT" at bounding box center [599, 27] width 50 height 10
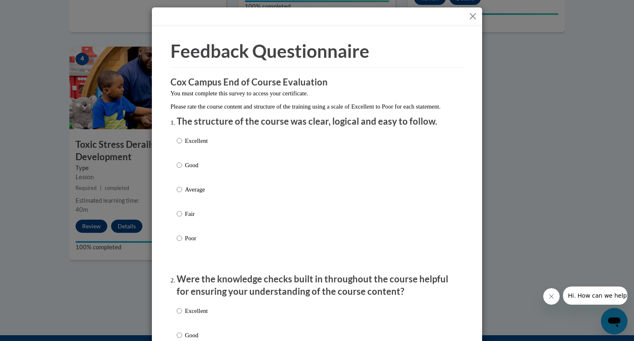
click at [192, 170] on p "Good" at bounding box center [196, 164] width 23 height 9
click at [182, 170] on input "Good" at bounding box center [179, 164] width 5 height 9
radio input "true"
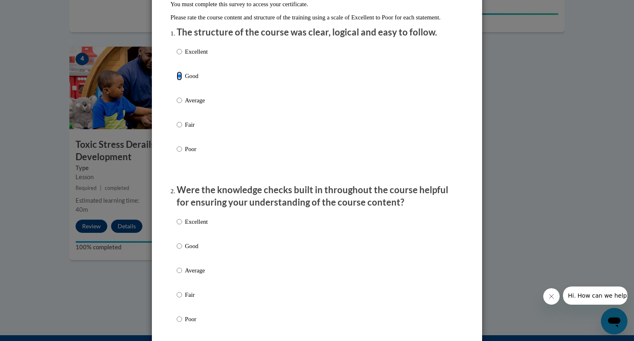
scroll to position [90, 0]
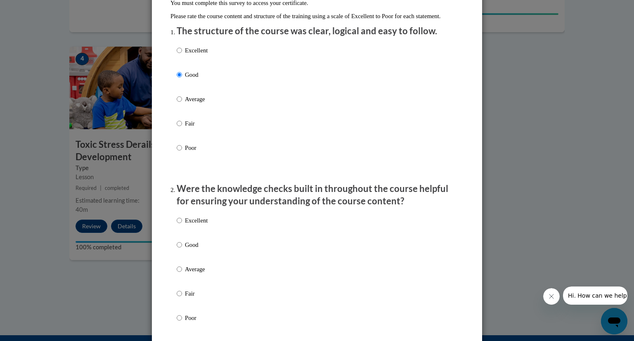
click at [184, 283] on label "Average" at bounding box center [192, 275] width 31 height 22
click at [182, 274] on input "Average" at bounding box center [179, 268] width 5 height 9
radio input "true"
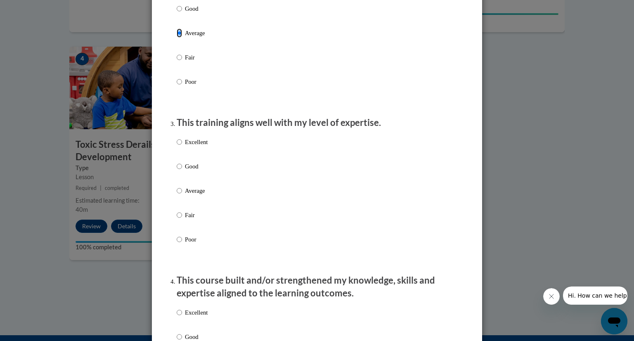
scroll to position [326, 0]
click at [188, 205] on label "Average" at bounding box center [192, 197] width 31 height 22
click at [182, 196] on input "Average" at bounding box center [179, 190] width 5 height 9
radio input "true"
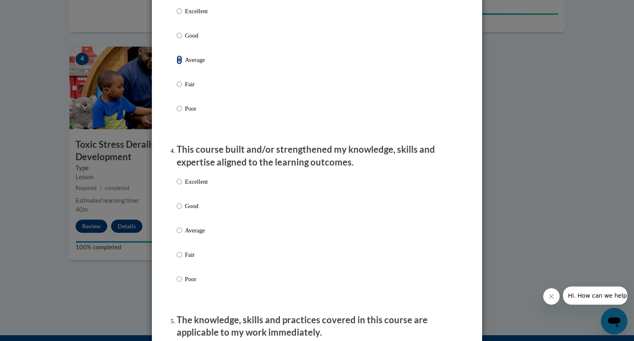
scroll to position [457, 0]
click at [185, 259] on p "Fair" at bounding box center [196, 254] width 23 height 9
click at [182, 259] on input "Fair" at bounding box center [179, 254] width 5 height 9
radio input "true"
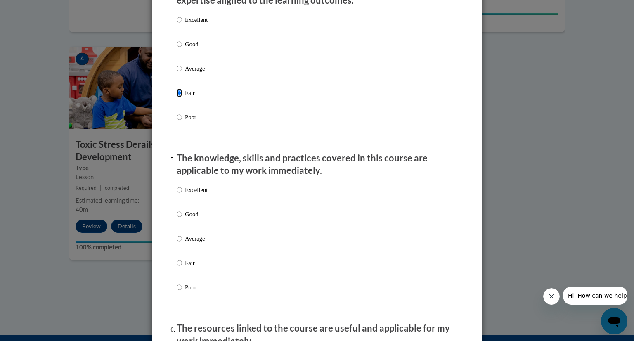
scroll to position [623, 0]
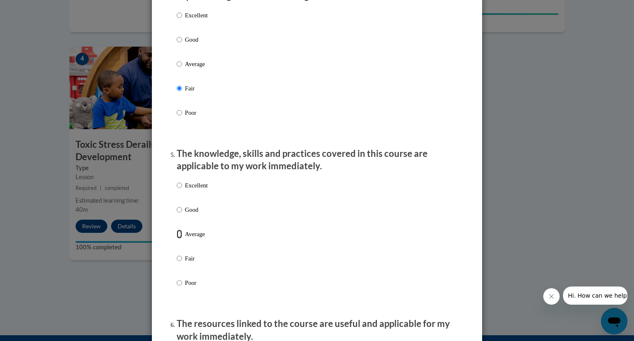
click at [178, 238] on input "Average" at bounding box center [179, 233] width 5 height 9
radio input "true"
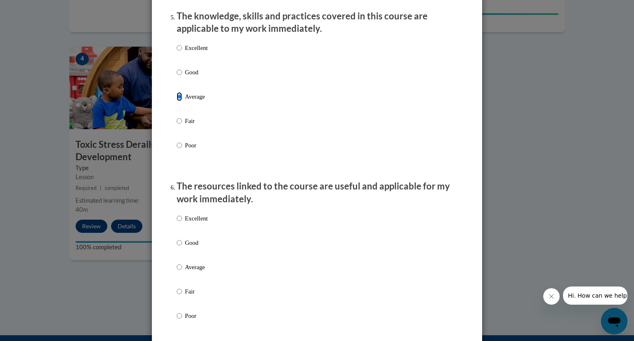
scroll to position [762, 0]
click at [190, 271] on p "Average" at bounding box center [196, 266] width 23 height 9
click at [182, 271] on input "Average" at bounding box center [179, 266] width 5 height 9
radio input "true"
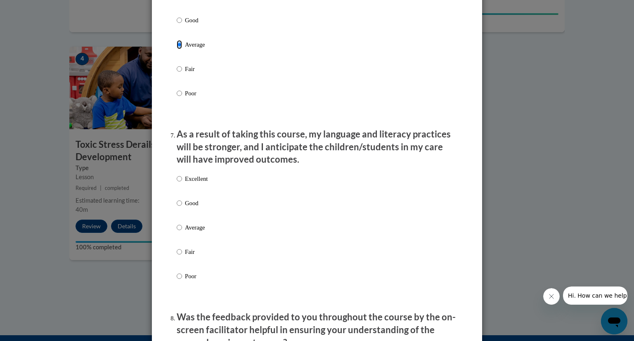
scroll to position [984, 0]
click at [193, 231] on p "Average" at bounding box center [196, 226] width 23 height 9
click at [182, 231] on input "Average" at bounding box center [179, 226] width 5 height 9
radio input "true"
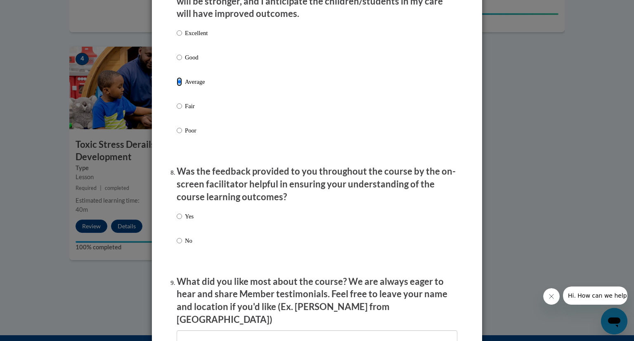
scroll to position [1129, 0]
click at [185, 221] on p "Yes" at bounding box center [189, 216] width 9 height 9
click at [182, 221] on input "Yes" at bounding box center [179, 216] width 5 height 9
radio input "true"
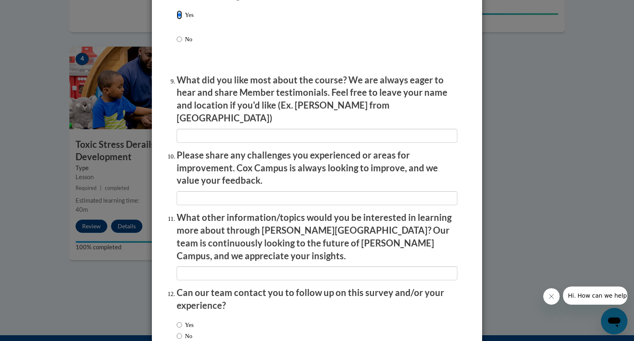
scroll to position [1338, 0]
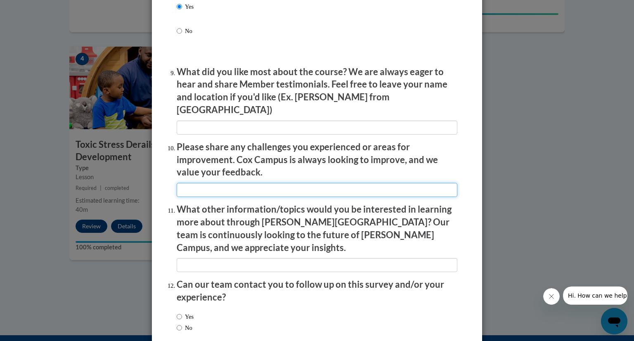
click at [267, 189] on input "textbox" at bounding box center [317, 190] width 281 height 14
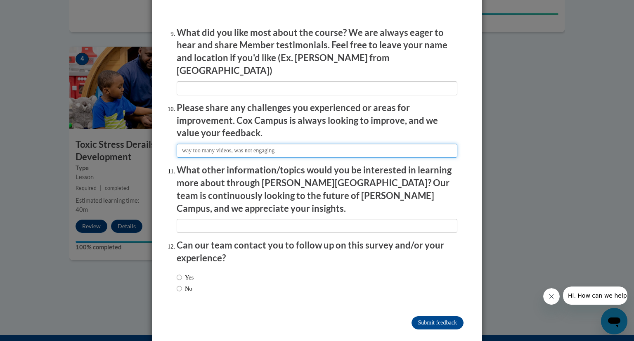
type input "way too many videos, was not engaging"
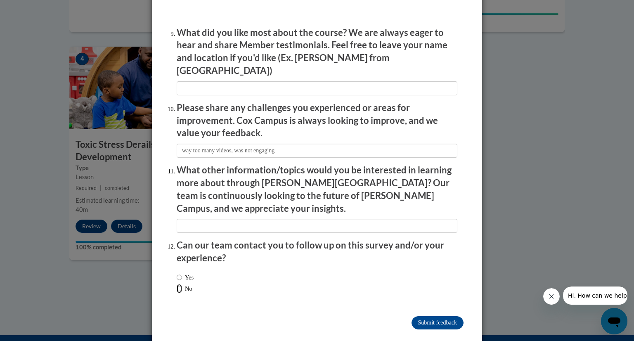
click at [178, 284] on input "No" at bounding box center [179, 288] width 5 height 9
radio input "true"
click at [427, 316] on input "Submit feedback" at bounding box center [437, 322] width 52 height 13
